Goal: Task Accomplishment & Management: Use online tool/utility

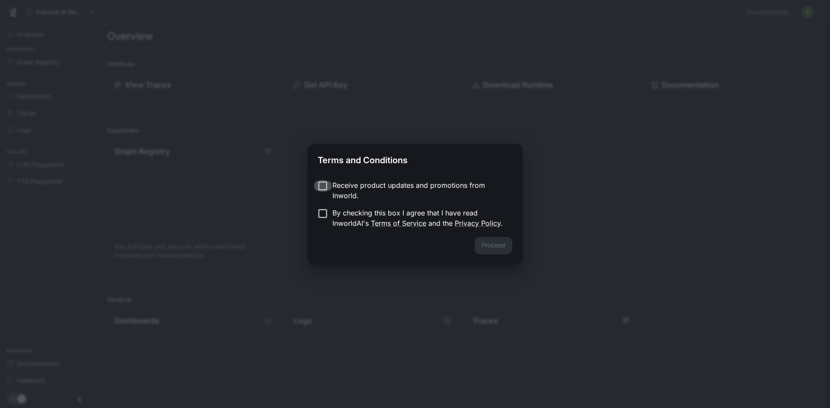
click at [330, 213] on label "By checking this box I agree that I have read InworldAI's Terms of Service and …" at bounding box center [409, 218] width 192 height 21
click at [400, 240] on div "Proceed" at bounding box center [414, 251] width 215 height 28
click at [480, 245] on button "Proceed" at bounding box center [493, 245] width 38 height 17
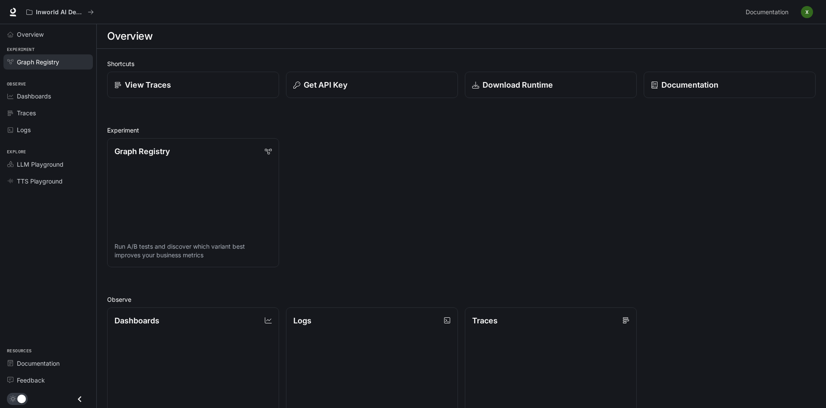
click at [59, 63] on span "Graph Registry" at bounding box center [38, 61] width 42 height 9
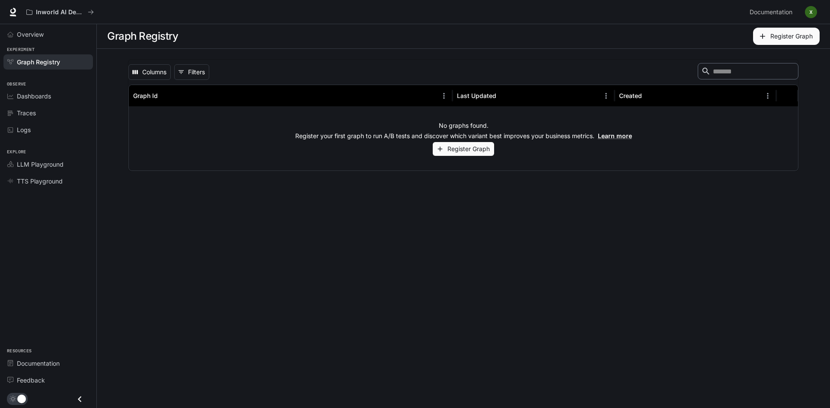
drag, startPoint x: 391, startPoint y: 165, endPoint x: 397, endPoint y: 169, distance: 7.6
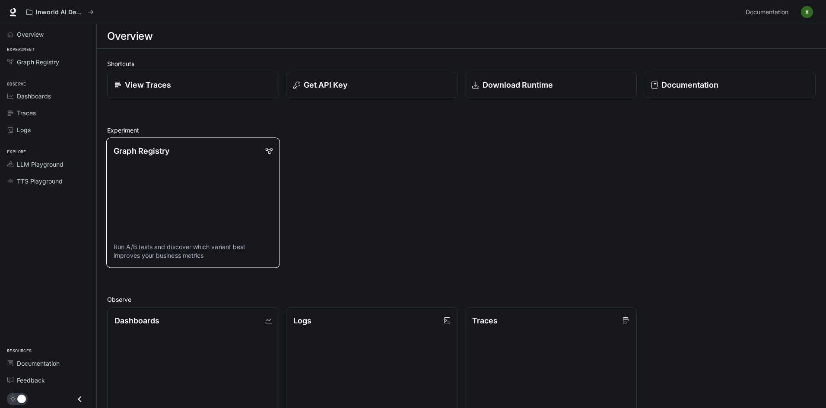
click at [235, 162] on link "Graph Registry Run A/B tests and discover which variant best improves your busi…" at bounding box center [193, 203] width 174 height 130
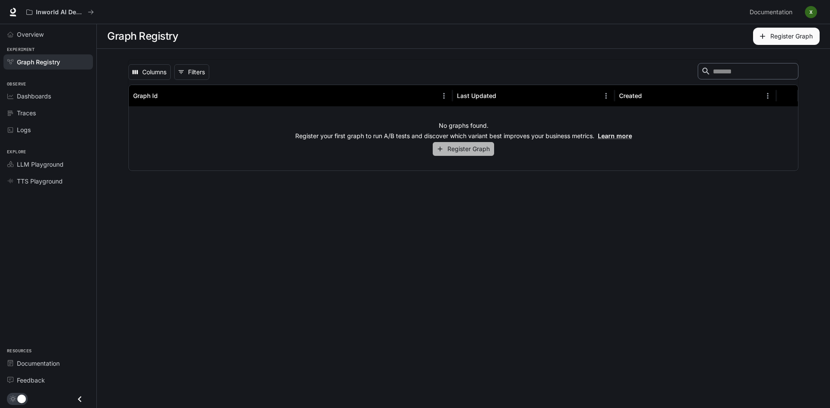
click at [464, 156] on button "Register Graph" at bounding box center [463, 149] width 61 height 14
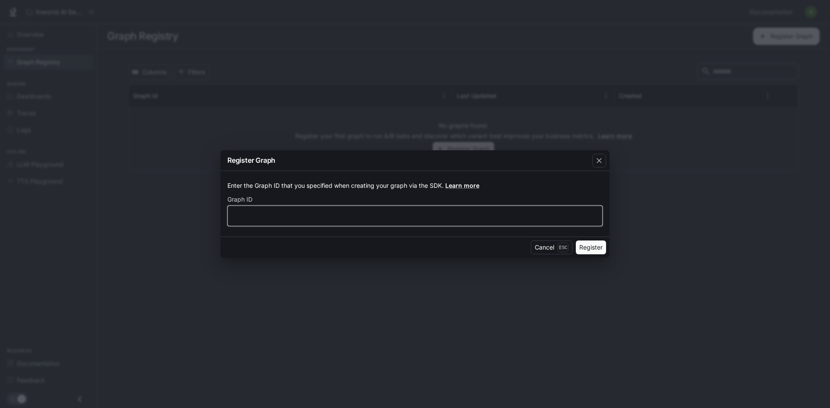
click at [272, 213] on input "text" at bounding box center [415, 216] width 374 height 9
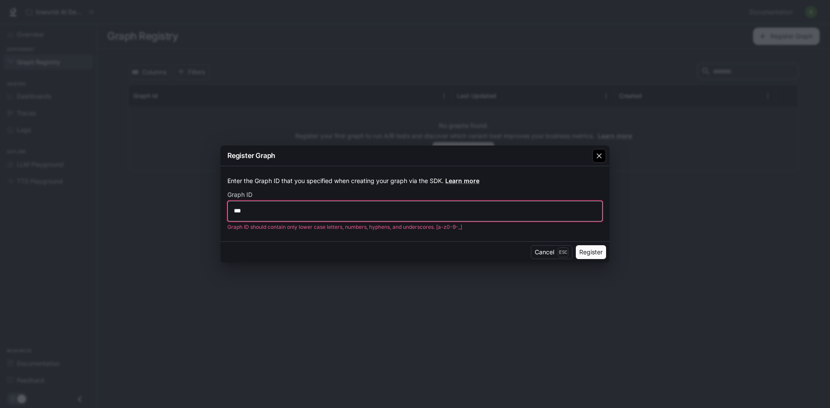
type input "***"
click at [606, 161] on button "button" at bounding box center [599, 156] width 21 height 21
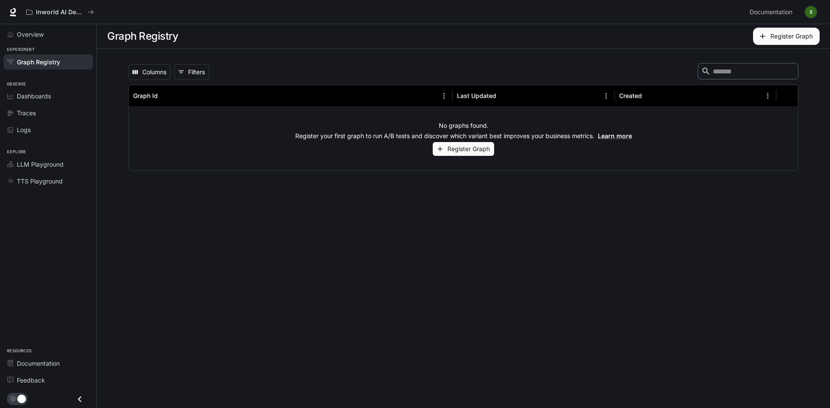
click at [600, 156] on icon "button" at bounding box center [599, 156] width 9 height 9
drag, startPoint x: 220, startPoint y: 92, endPoint x: 207, endPoint y: 91, distance: 13.0
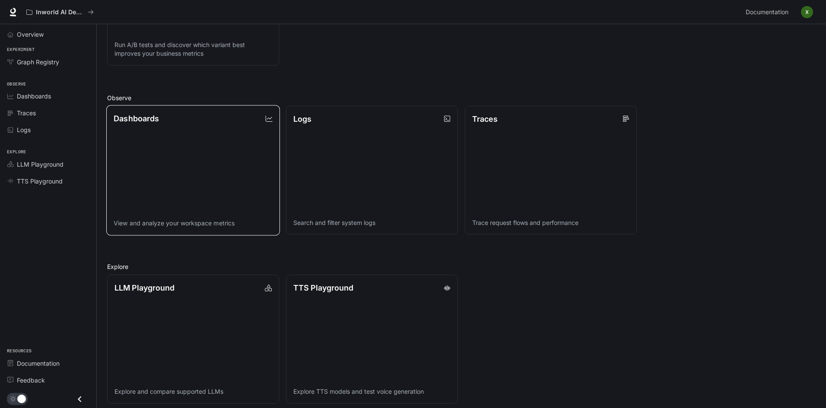
scroll to position [210, 0]
